Goal: Transaction & Acquisition: Book appointment/travel/reservation

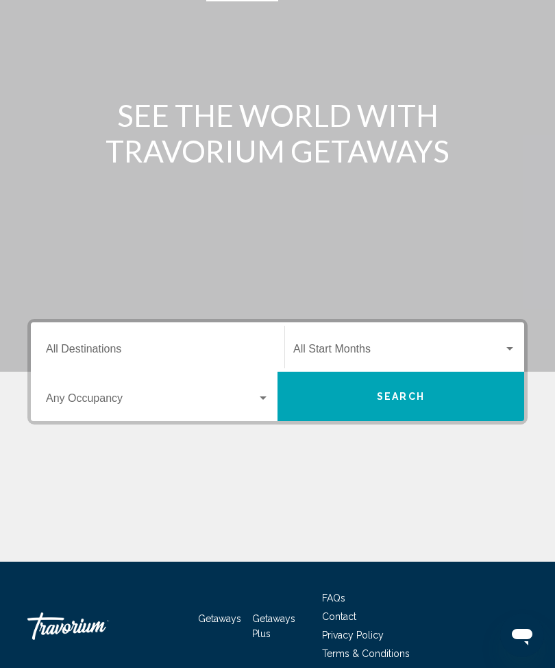
click at [182, 347] on input "Destination All Destinations" at bounding box center [157, 351] width 223 height 12
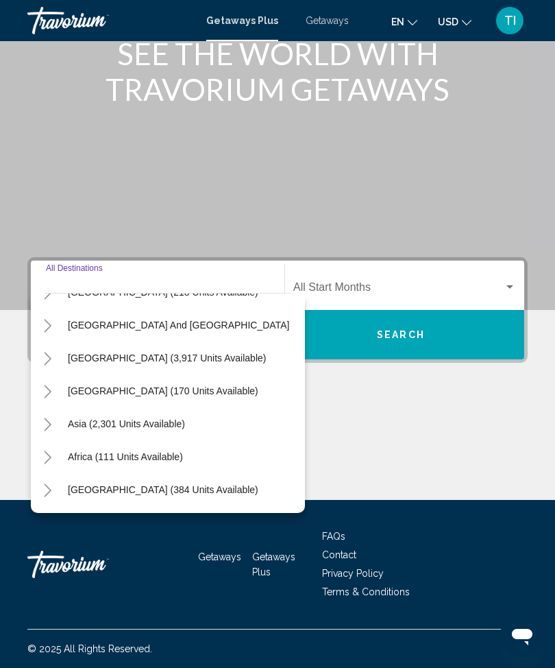
scroll to position [222, 11]
click at [45, 415] on button "Toggle Asia (2,301 units available)" at bounding box center [47, 423] width 27 height 27
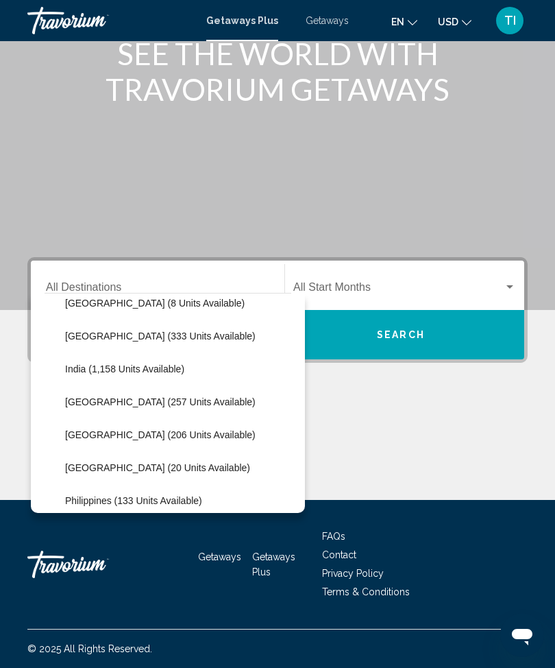
scroll to position [416, 0]
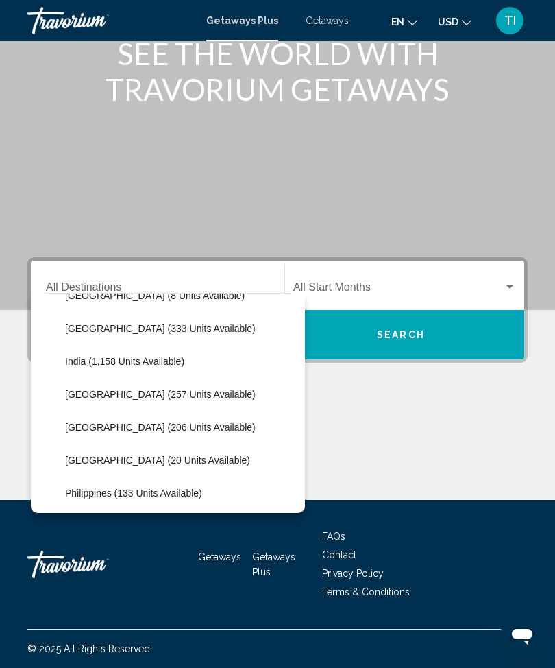
click at [166, 456] on span "[GEOGRAPHIC_DATA] (20 units available)" at bounding box center [157, 459] width 185 height 11
type input "**********"
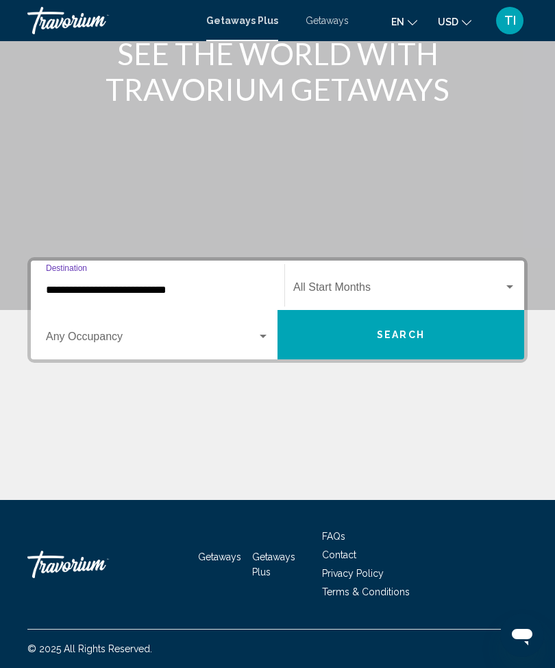
click at [396, 332] on span "Search" at bounding box center [401, 335] width 48 height 11
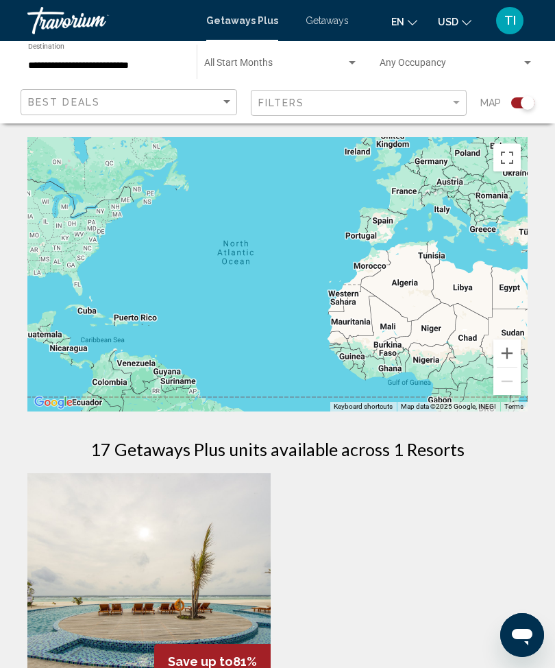
click at [338, 26] on span "Getaways" at bounding box center [327, 20] width 43 height 11
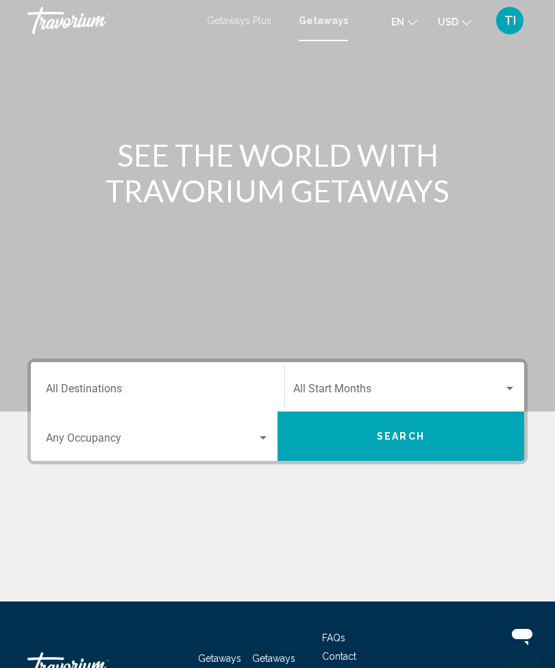
click at [210, 385] on input "Destination All Destinations" at bounding box center [157, 391] width 223 height 12
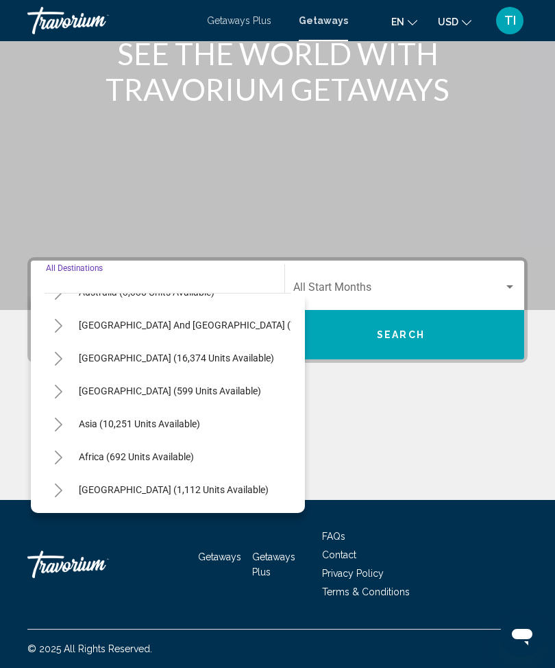
scroll to position [222, 0]
click at [54, 415] on button "Toggle Asia (10,251 units available)" at bounding box center [58, 423] width 27 height 27
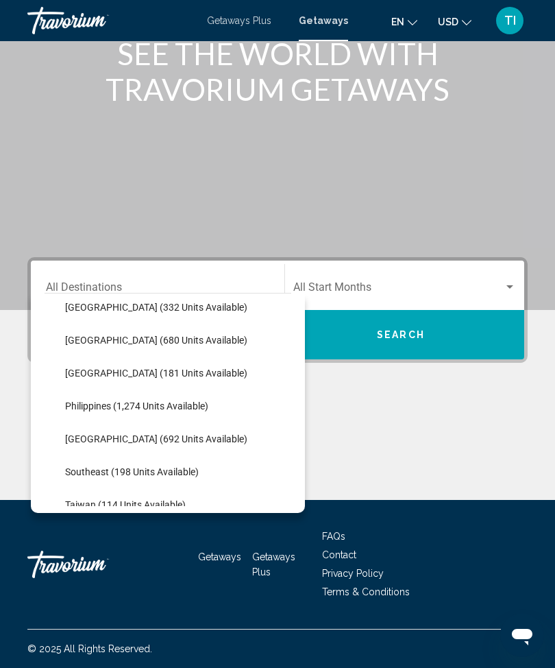
scroll to position [536, 0]
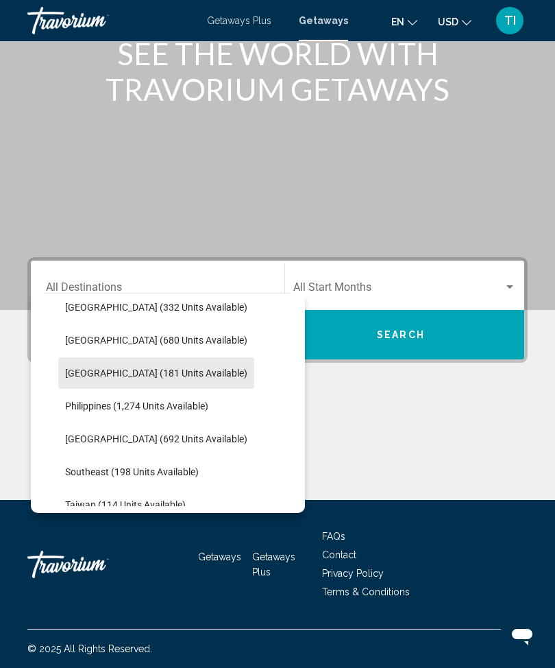
click at [184, 373] on span "[GEOGRAPHIC_DATA] (181 units available)" at bounding box center [156, 372] width 182 height 11
type input "**********"
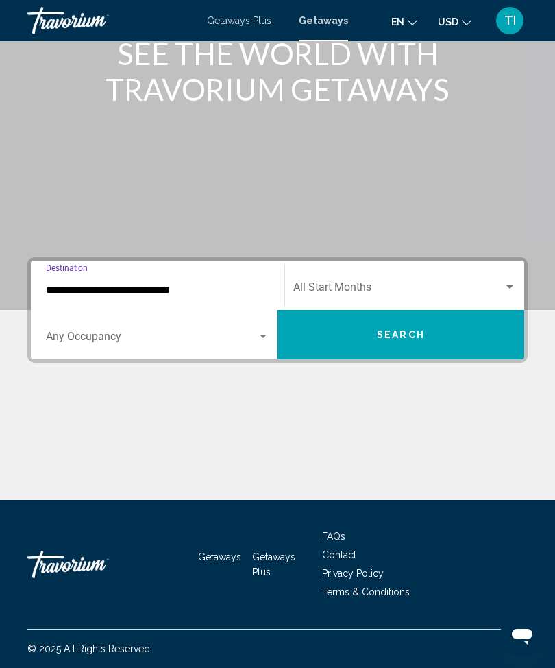
click at [420, 342] on button "Search" at bounding box center [401, 334] width 247 height 49
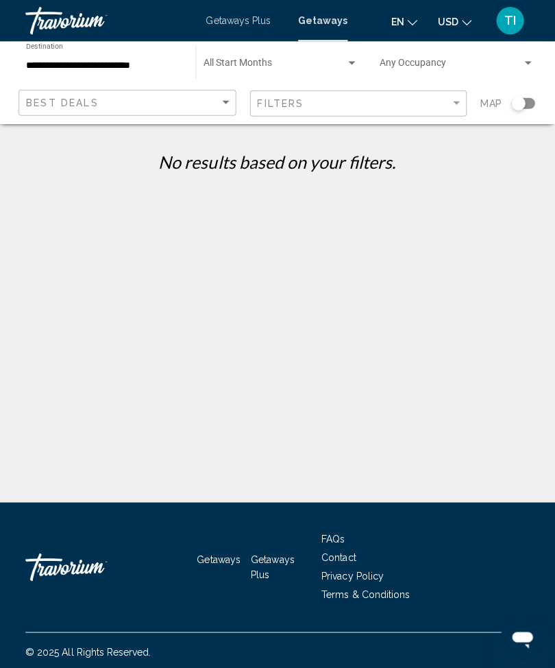
click at [162, 53] on div "**********" at bounding box center [105, 62] width 155 height 38
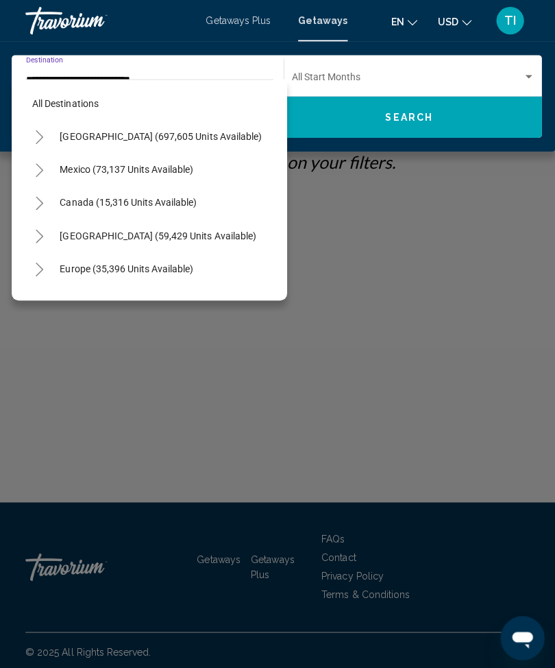
scroll to position [509, 0]
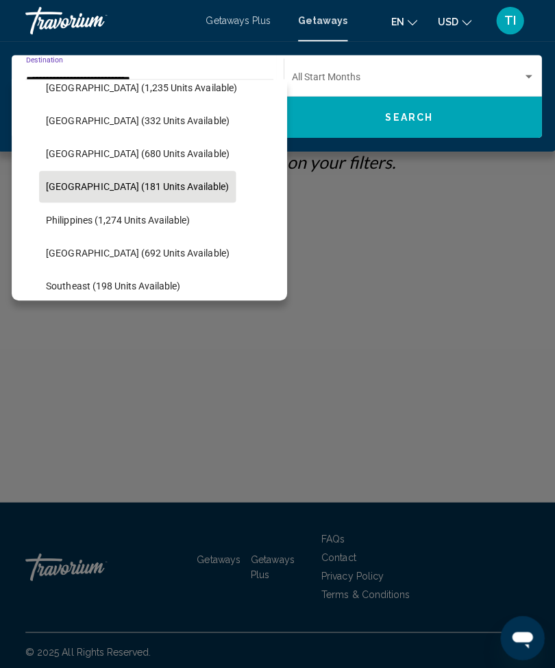
click at [159, 173] on button "[GEOGRAPHIC_DATA] (181 units available)" at bounding box center [139, 186] width 196 height 32
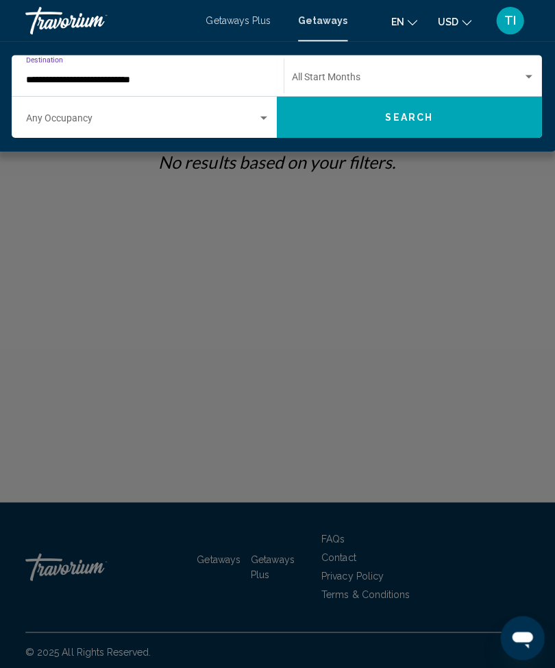
click at [428, 123] on button "Search" at bounding box center [410, 116] width 264 height 41
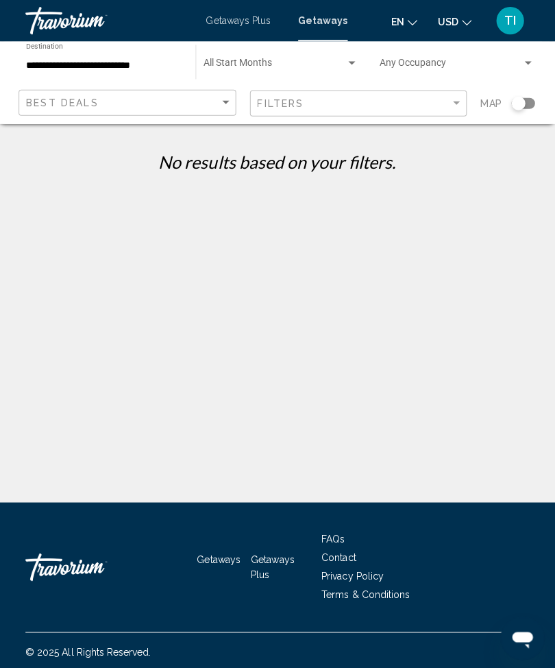
click at [247, 15] on span "Getaways Plus" at bounding box center [239, 20] width 64 height 11
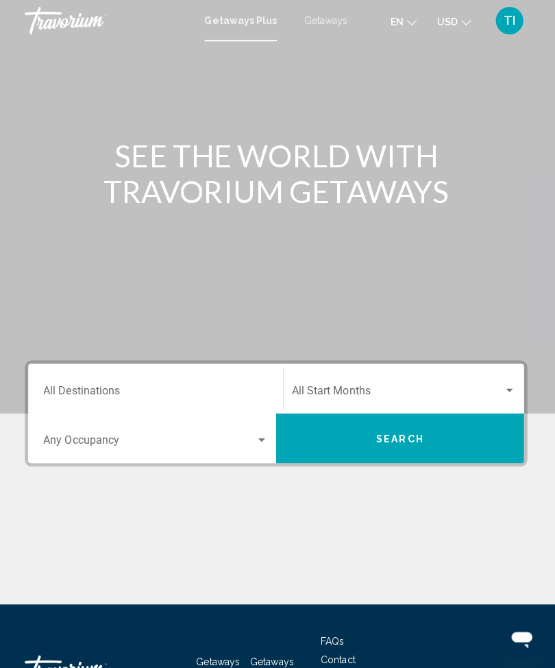
click at [223, 386] on input "Destination All Destinations" at bounding box center [157, 391] width 223 height 12
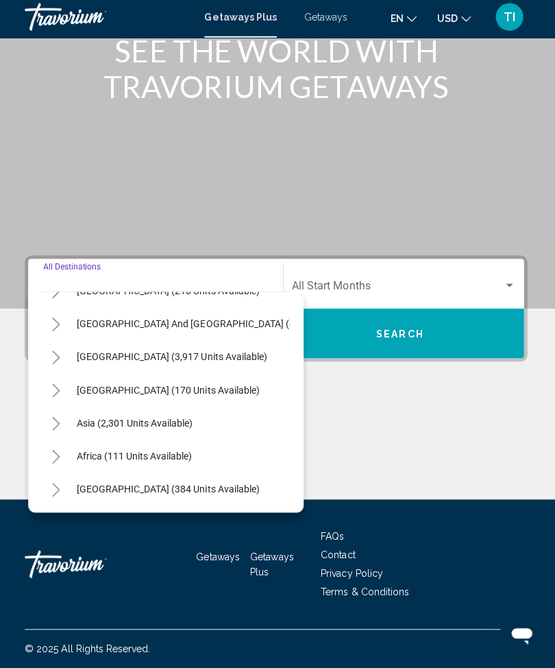
scroll to position [222, 0]
click at [64, 411] on button "Toggle Asia (2,301 units available)" at bounding box center [58, 424] width 27 height 27
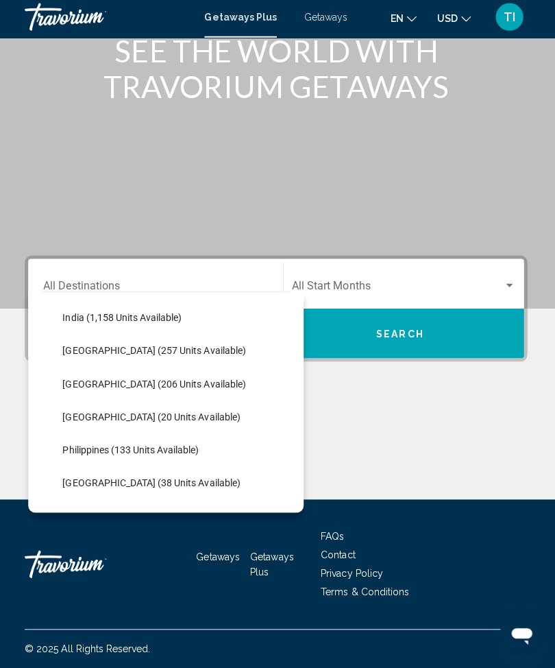
scroll to position [461, 0]
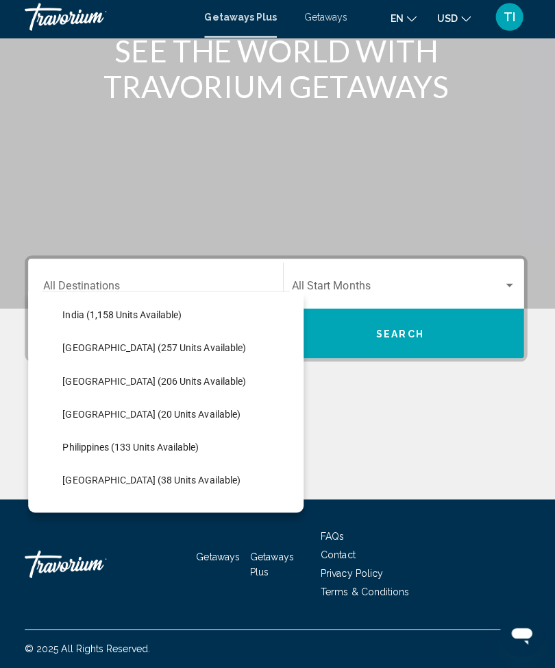
click at [178, 410] on span "[GEOGRAPHIC_DATA] (20 units available)" at bounding box center [153, 415] width 177 height 11
type input "**********"
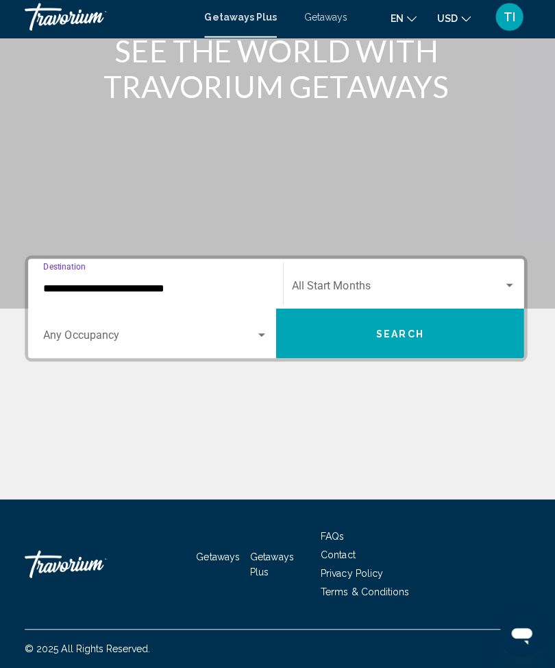
click at [414, 334] on span "Search" at bounding box center [401, 335] width 48 height 11
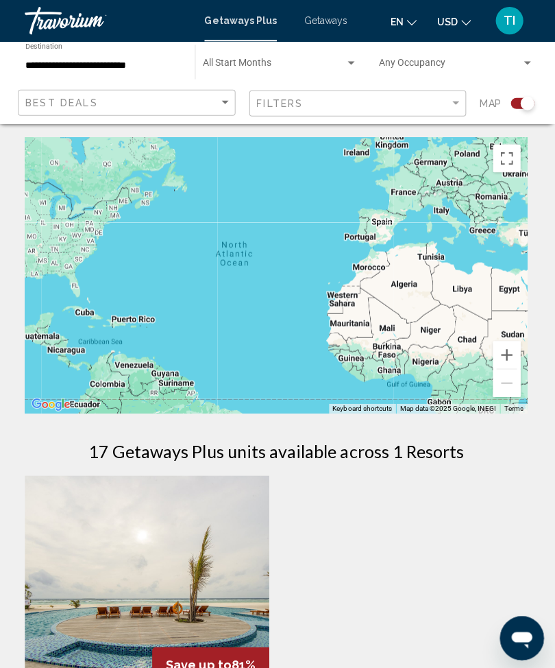
click at [334, 19] on span "Getaways" at bounding box center [327, 20] width 43 height 11
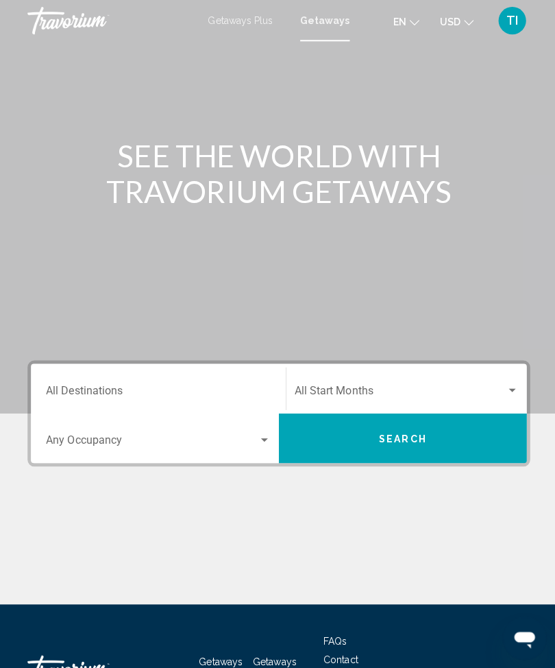
click at [202, 379] on div "Destination All Destinations" at bounding box center [157, 386] width 223 height 43
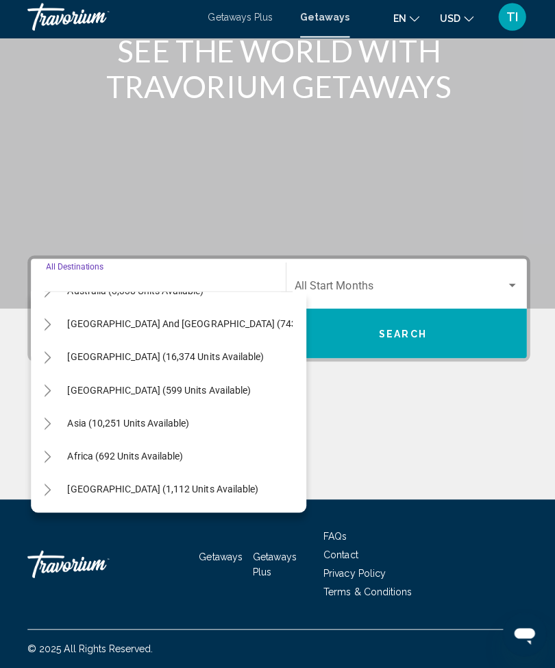
scroll to position [101, 0]
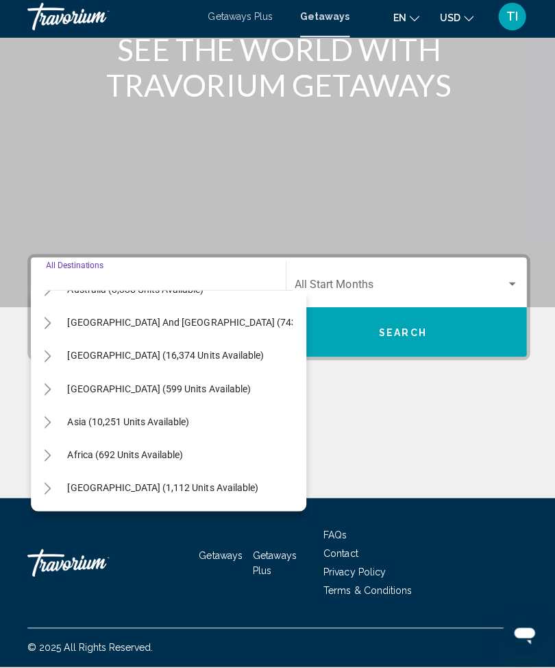
click at [42, 411] on div "All destinations [GEOGRAPHIC_DATA] (697,605 units available) [GEOGRAPHIC_DATA] …" at bounding box center [168, 403] width 274 height 220
click at [46, 410] on button "Toggle Asia (10,251 units available)" at bounding box center [46, 423] width 27 height 27
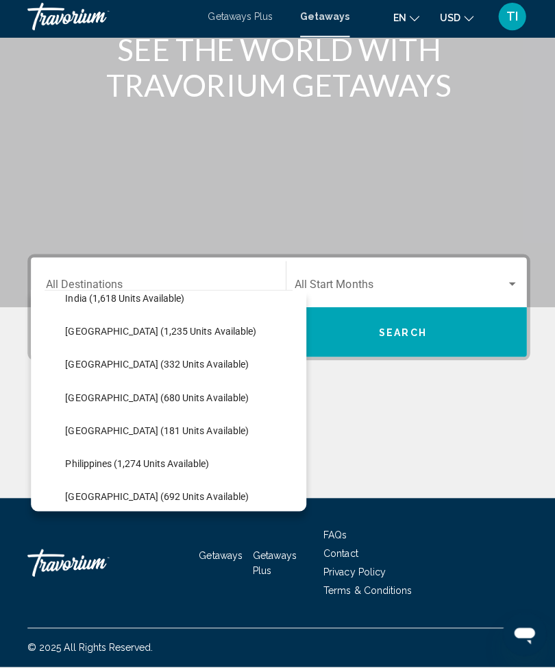
scroll to position [478, 0]
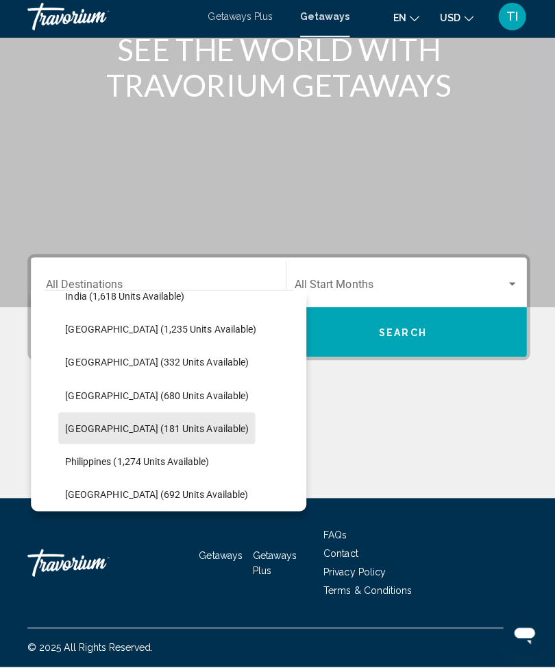
click at [167, 425] on span "[GEOGRAPHIC_DATA] (181 units available)" at bounding box center [156, 430] width 182 height 11
type input "**********"
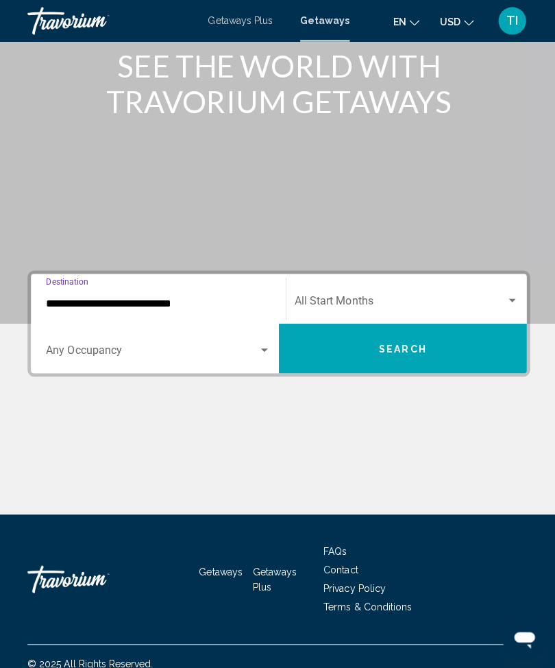
scroll to position [88, 0]
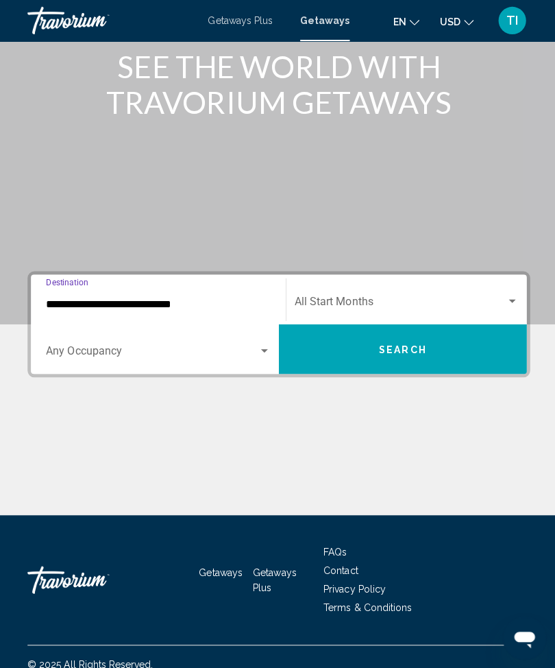
click at [240, 350] on span "Search widget" at bounding box center [151, 352] width 211 height 12
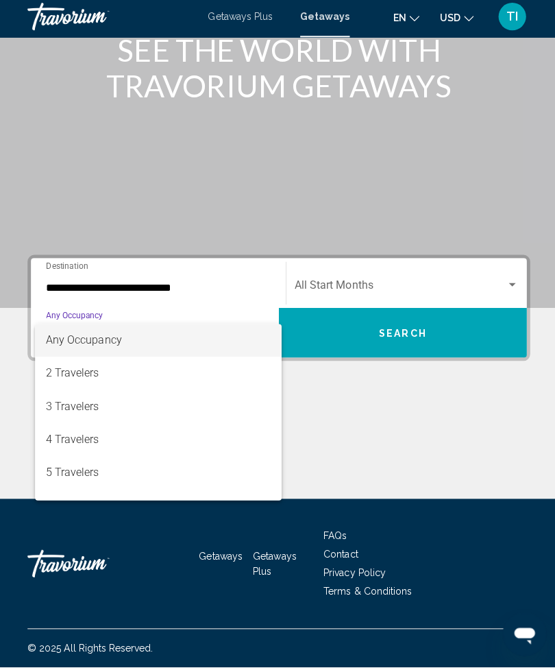
scroll to position [101, 0]
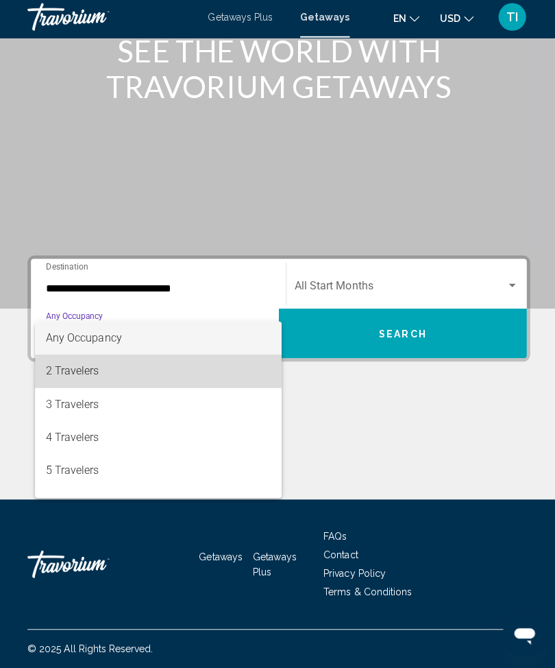
click at [151, 368] on span "2 Travelers" at bounding box center [157, 372] width 223 height 33
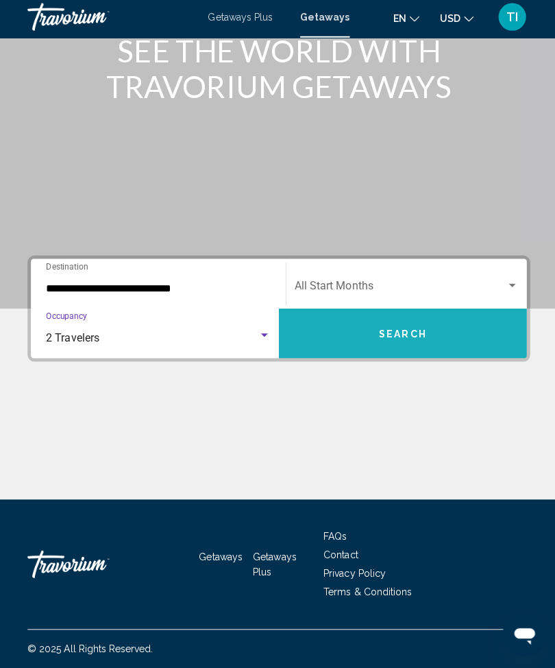
click at [391, 336] on span "Search" at bounding box center [401, 335] width 48 height 11
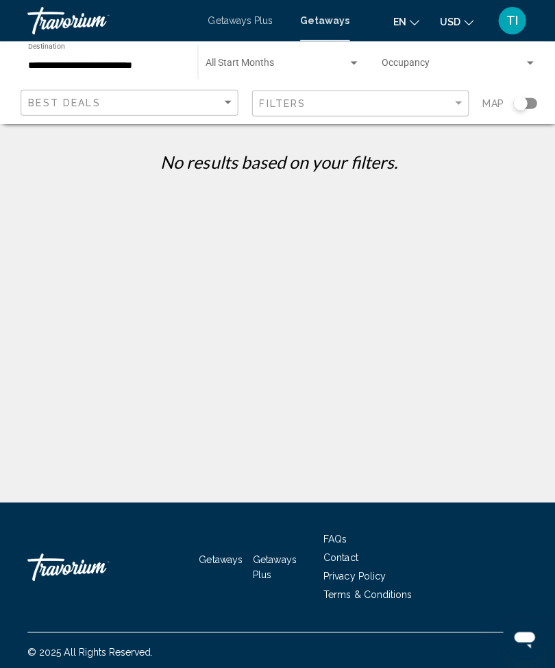
click at [234, 26] on span "Getaways Plus" at bounding box center [239, 20] width 64 height 11
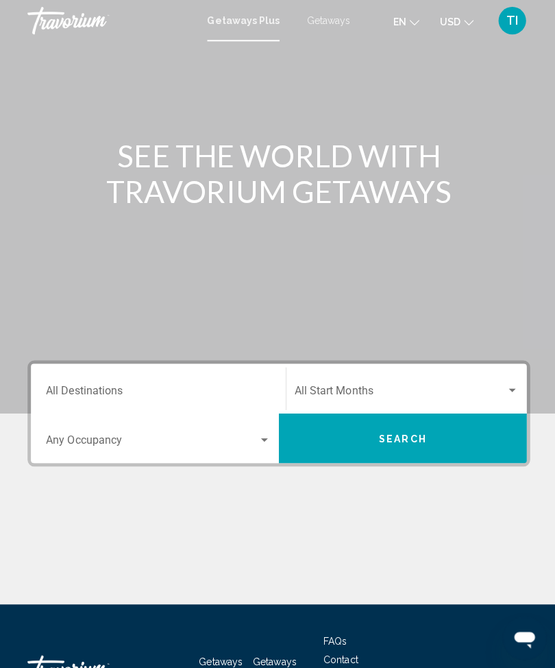
click at [203, 386] on input "Destination All Destinations" at bounding box center [157, 391] width 223 height 12
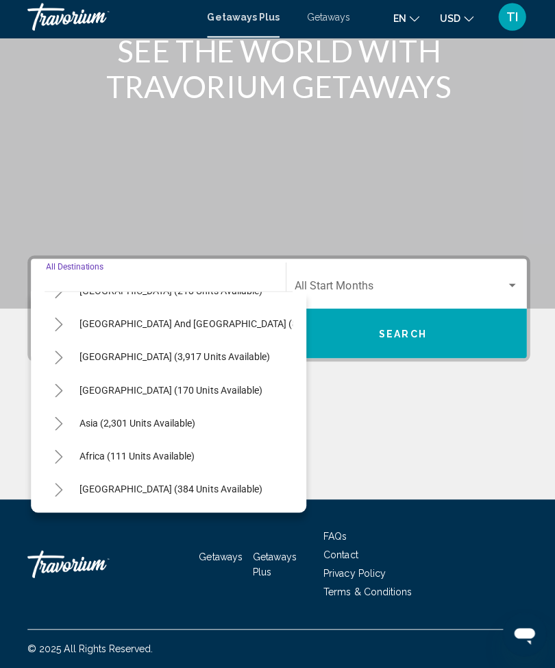
scroll to position [222, 0]
click at [60, 411] on button "Toggle Asia (2,301 units available)" at bounding box center [58, 424] width 27 height 27
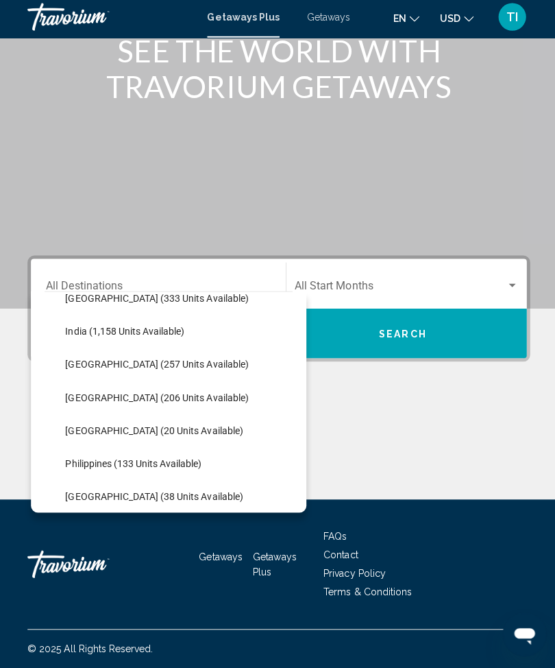
scroll to position [446, 0]
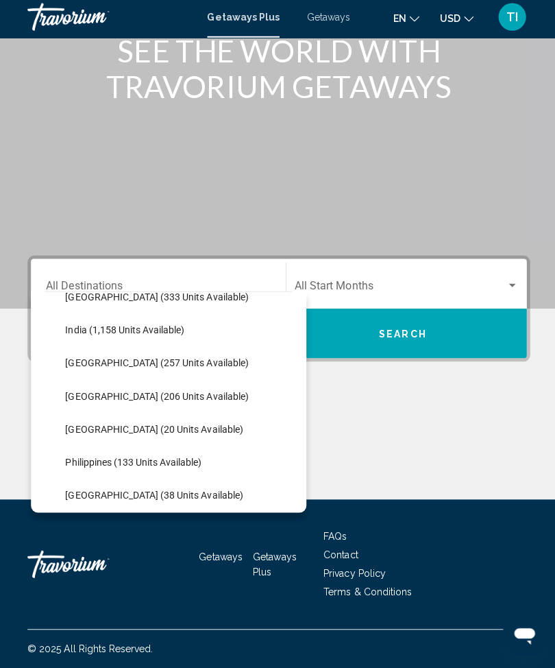
click at [187, 426] on span "[GEOGRAPHIC_DATA] (20 units available)" at bounding box center [153, 430] width 177 height 11
type input "**********"
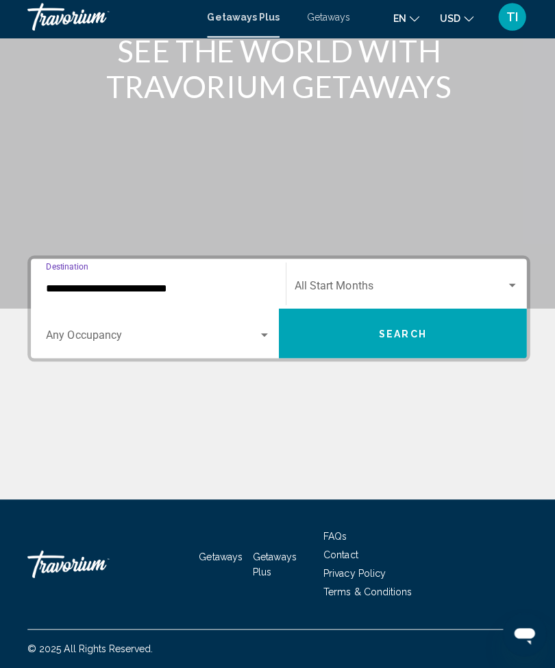
click at [411, 349] on button "Search" at bounding box center [401, 334] width 247 height 49
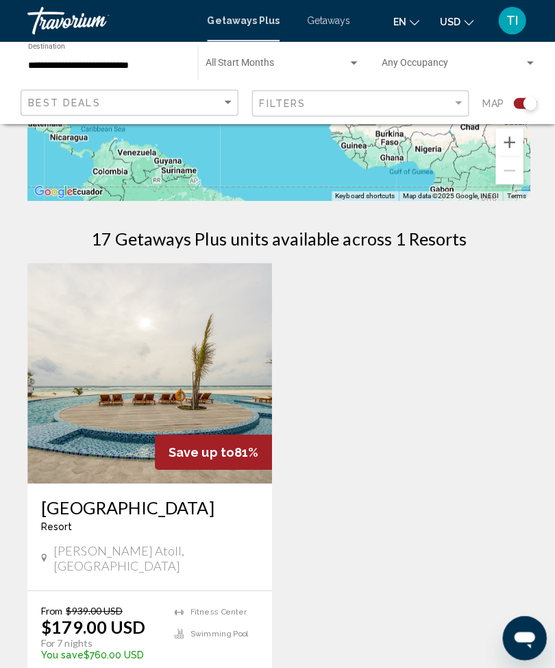
click at [207, 371] on img "Main content" at bounding box center [148, 371] width 243 height 219
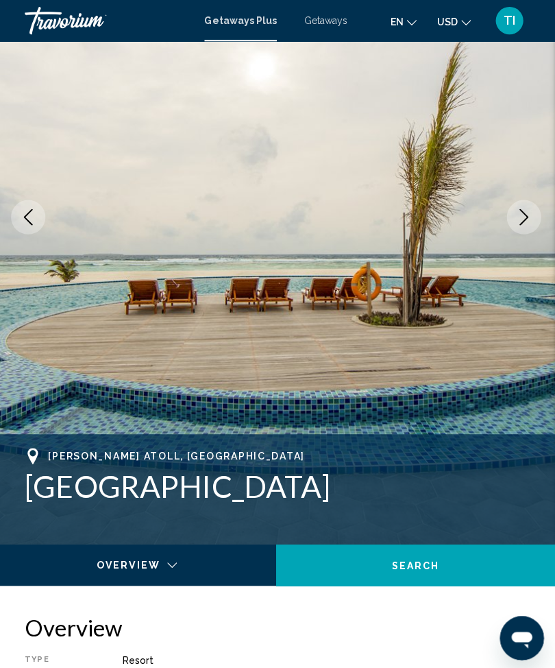
click at [519, 219] on icon "Next image" at bounding box center [524, 216] width 16 height 16
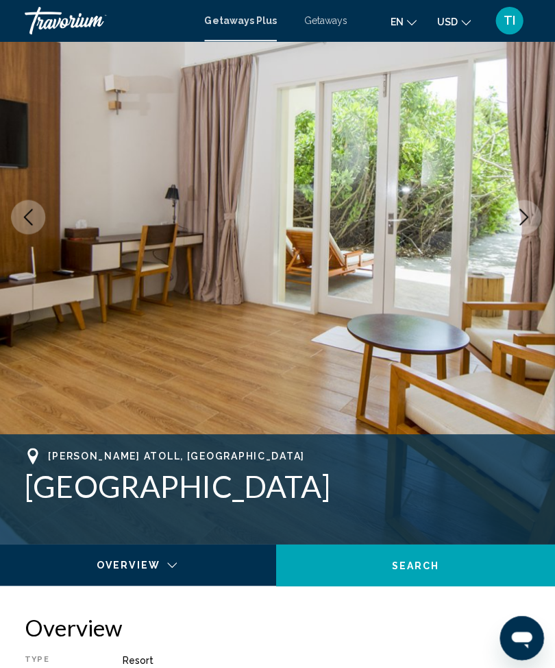
click at [520, 227] on button "Next image" at bounding box center [524, 216] width 34 height 34
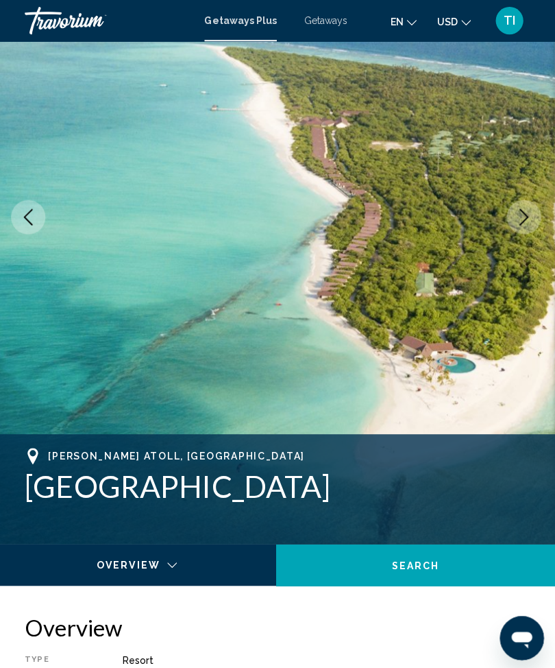
click at [523, 243] on img "Main content" at bounding box center [277, 215] width 555 height 651
click at [516, 220] on icon "Next image" at bounding box center [524, 216] width 16 height 16
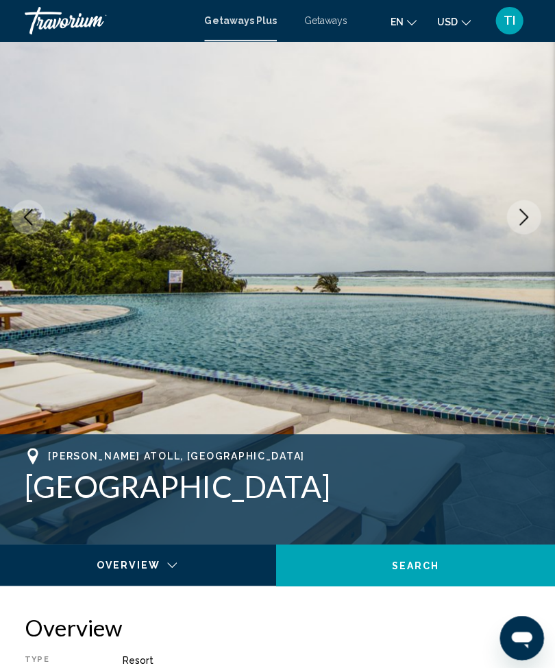
click at [517, 216] on icon "Next image" at bounding box center [524, 216] width 16 height 16
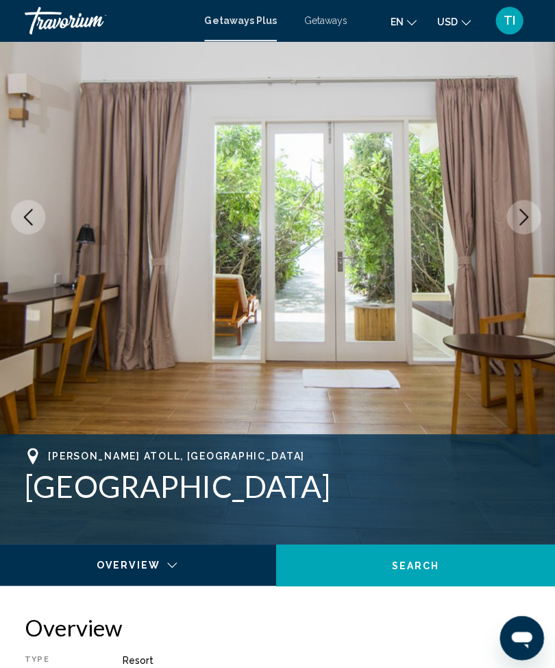
click at [519, 217] on icon "Next image" at bounding box center [524, 216] width 16 height 16
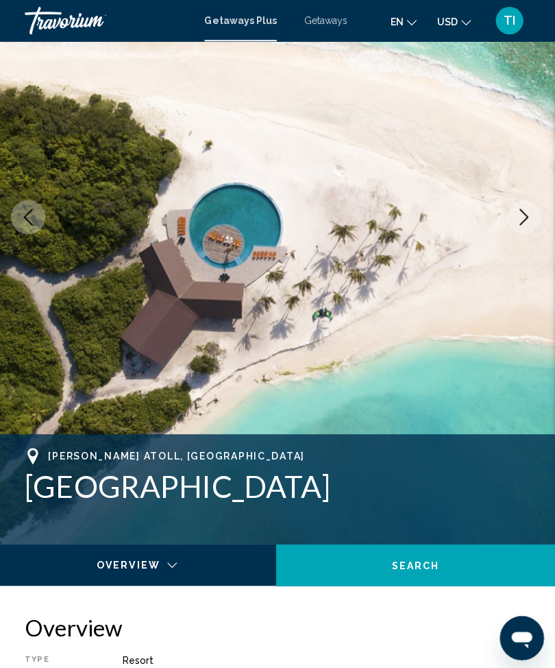
click at [522, 217] on icon "Next image" at bounding box center [524, 216] width 16 height 16
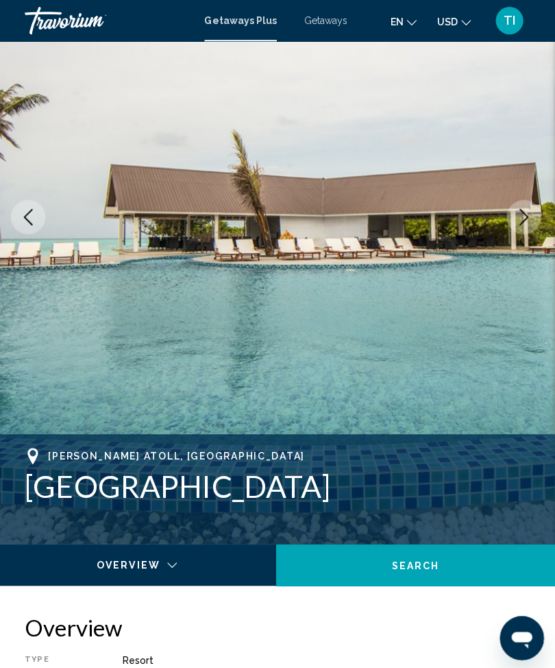
click at [524, 215] on icon "Next image" at bounding box center [524, 216] width 16 height 16
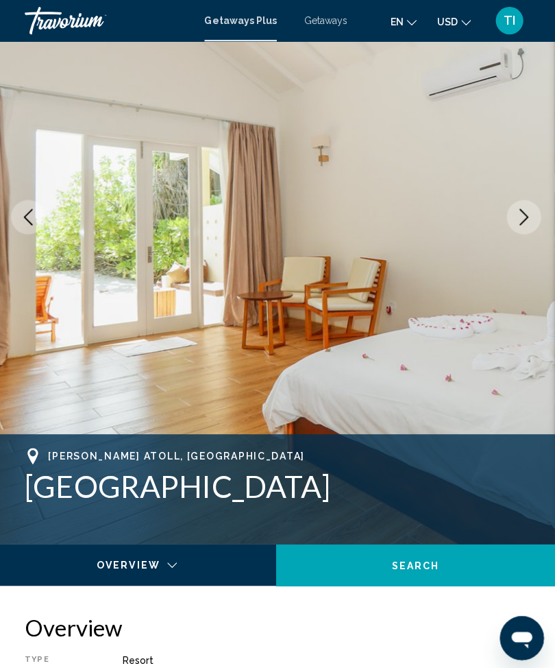
click at [516, 216] on icon "Next image" at bounding box center [524, 216] width 16 height 16
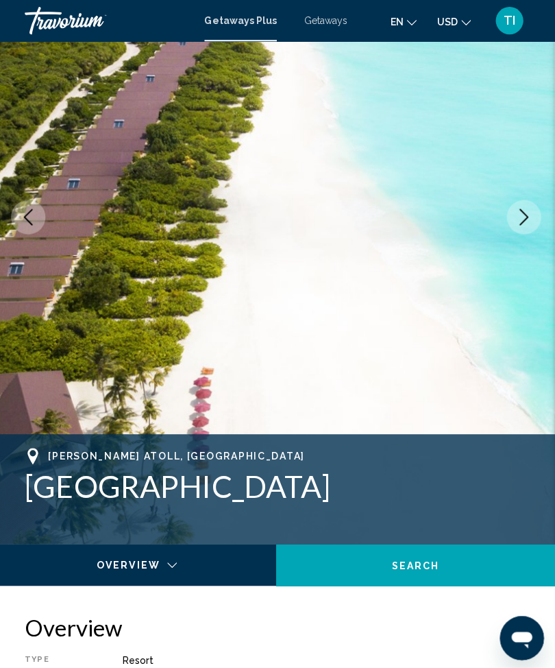
click at [519, 206] on button "Next image" at bounding box center [524, 216] width 34 height 34
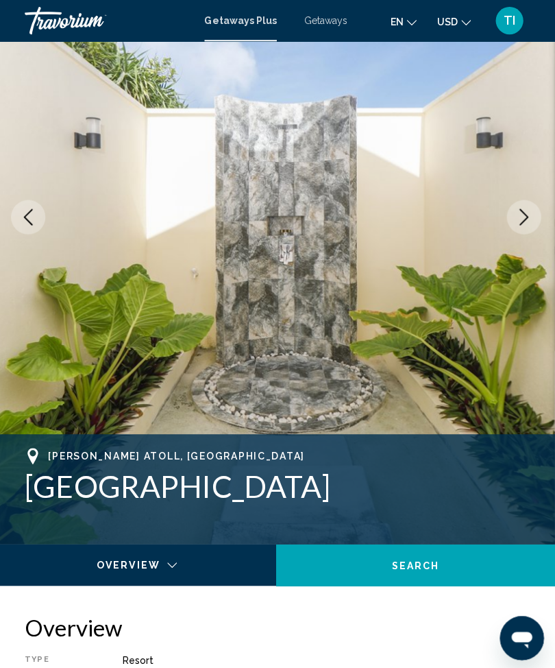
click at [516, 210] on icon "Next image" at bounding box center [524, 216] width 16 height 16
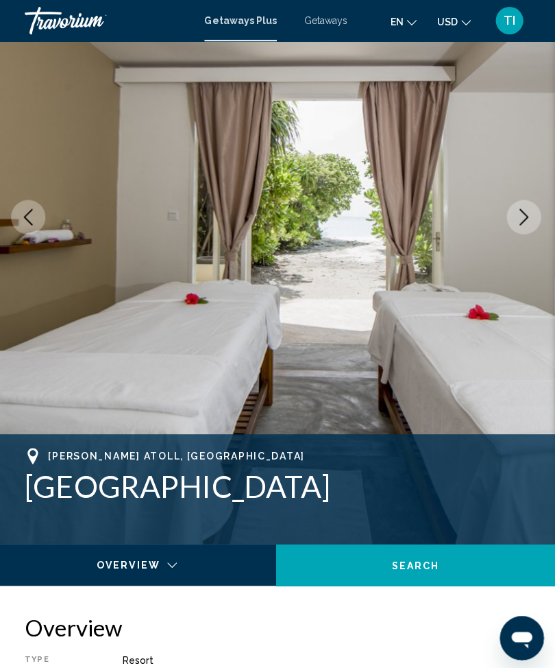
click at [518, 218] on icon "Next image" at bounding box center [524, 216] width 16 height 16
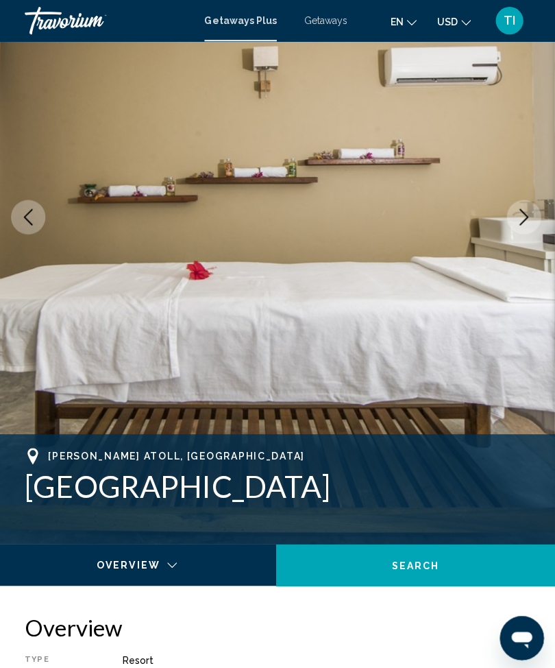
click at [524, 219] on icon "Next image" at bounding box center [524, 216] width 16 height 16
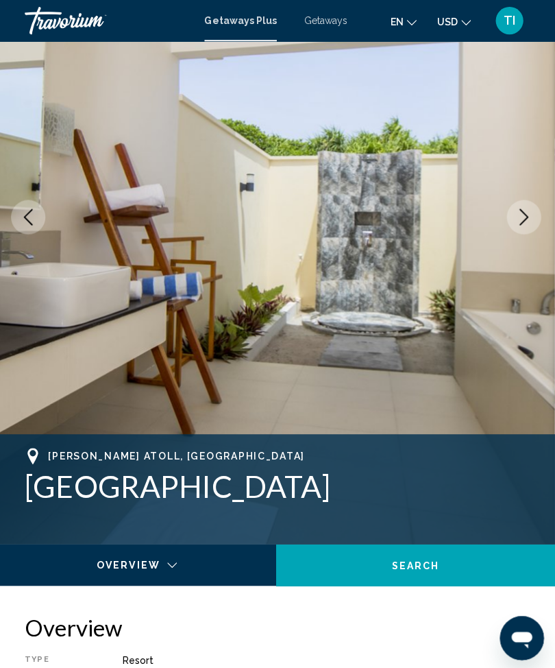
click at [515, 227] on button "Next image" at bounding box center [524, 216] width 34 height 34
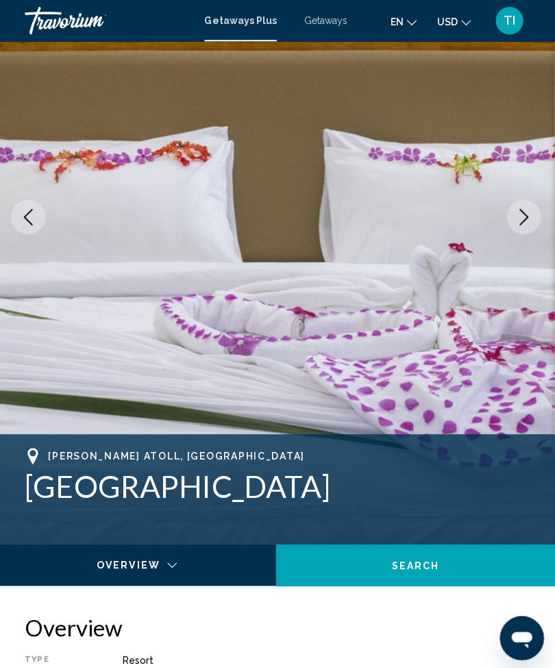
click at [521, 228] on button "Next image" at bounding box center [524, 216] width 34 height 34
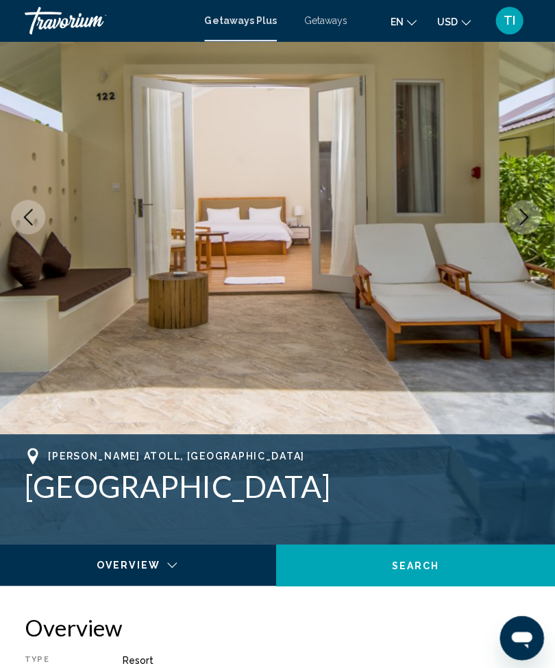
click at [528, 223] on button "Next image" at bounding box center [524, 216] width 34 height 34
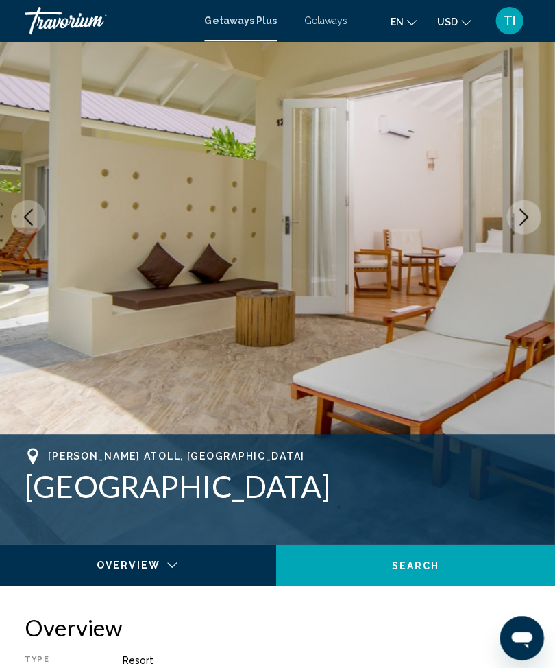
click at [526, 225] on button "Next image" at bounding box center [524, 216] width 34 height 34
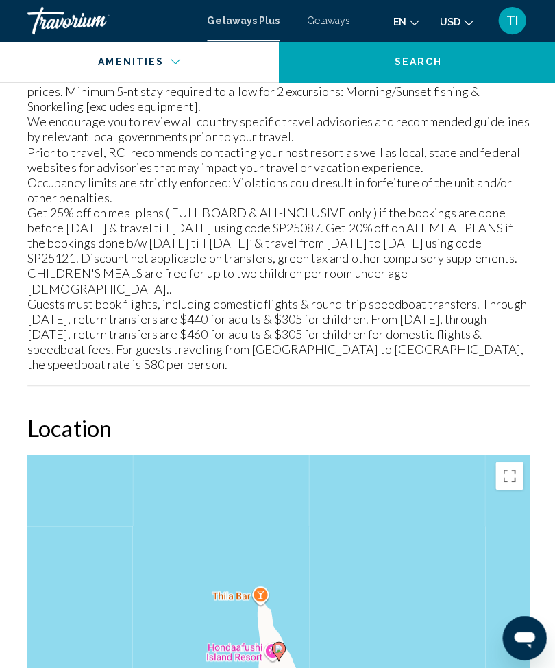
scroll to position [2341, 0]
